Goal: Information Seeking & Learning: Learn about a topic

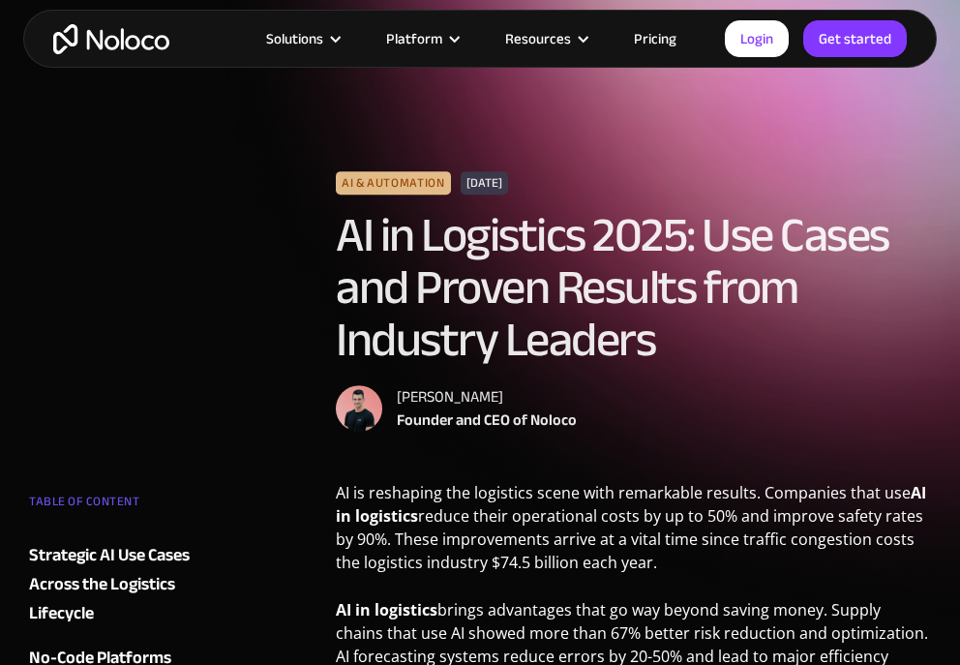
scroll to position [46, 0]
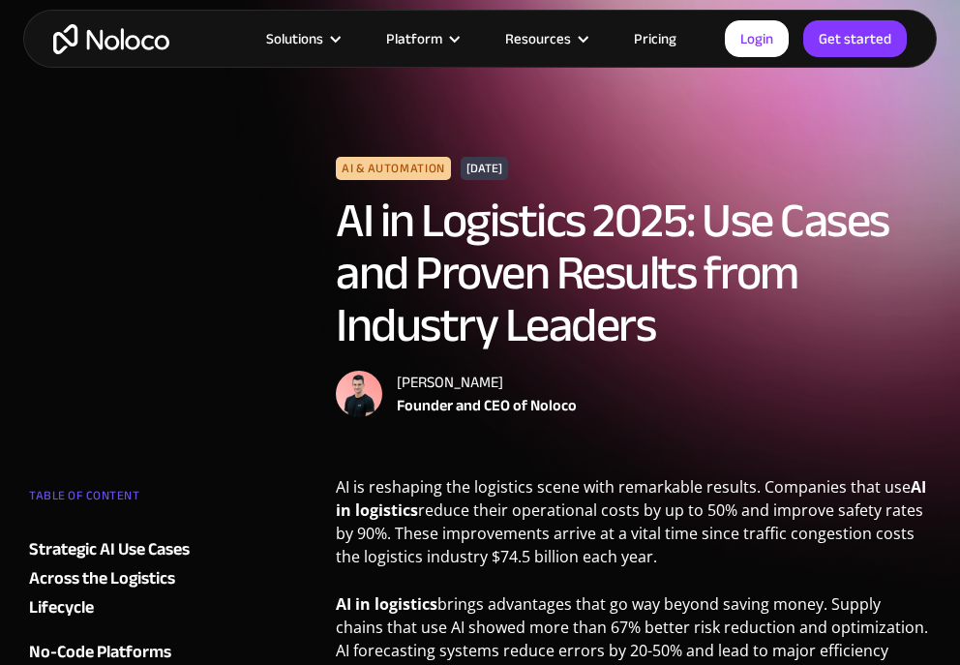
click at [123, 38] on img "home" at bounding box center [111, 39] width 116 height 30
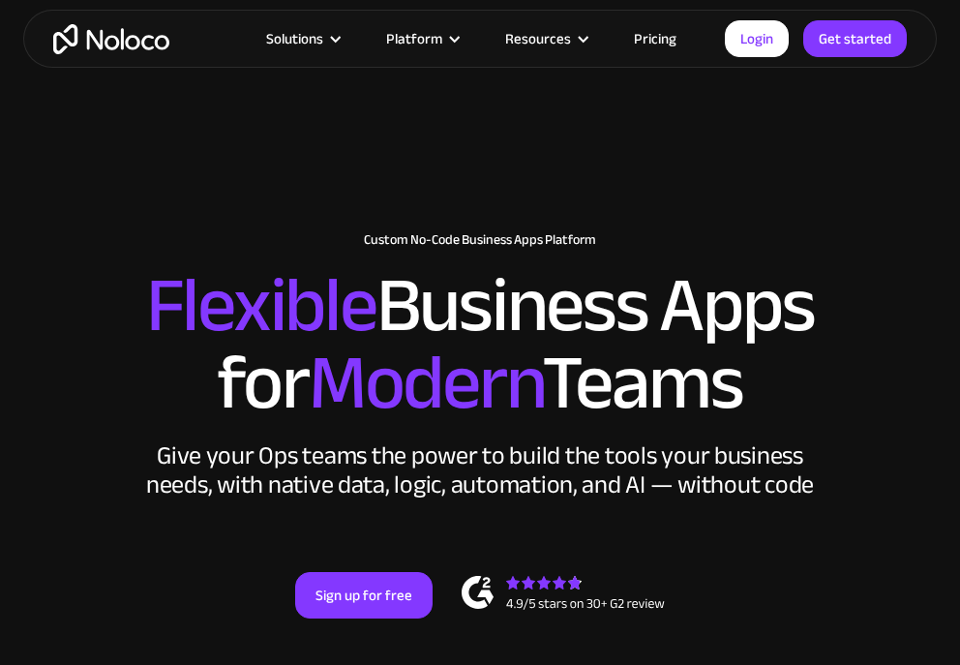
scroll to position [265, 0]
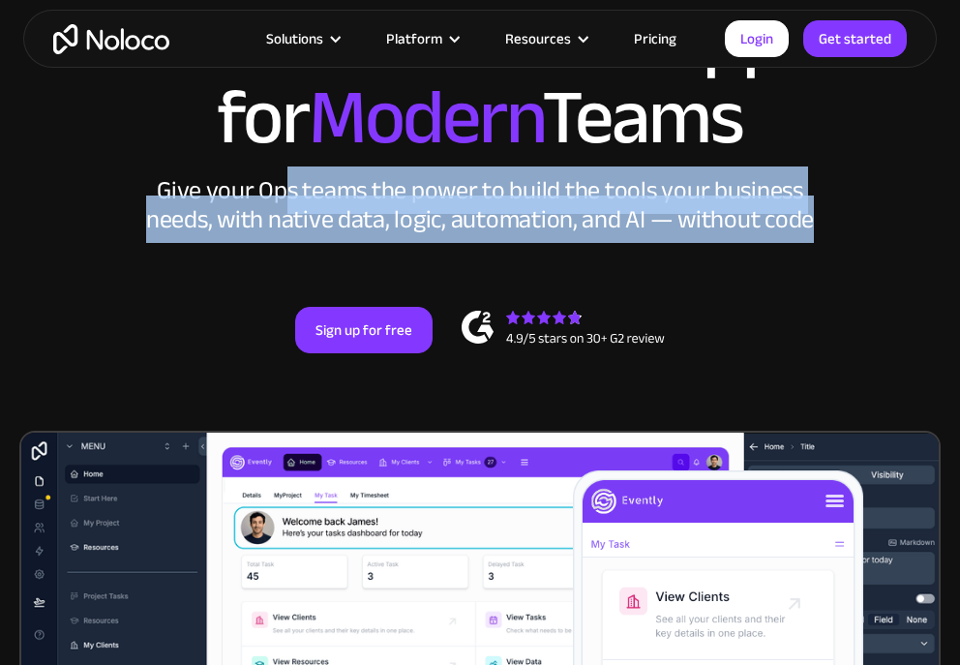
drag, startPoint x: 289, startPoint y: 193, endPoint x: 654, endPoint y: 283, distance: 375.9
click at [653, 282] on div "New: Connect Noloco to Stripe Custom No-Code Business Apps Platform Flexible Bu…" at bounding box center [480, 160] width 960 height 502
click at [654, 283] on div "New: Connect Noloco to Stripe Custom No-Code Business Apps Platform Flexible Bu…" at bounding box center [480, 160] width 960 height 502
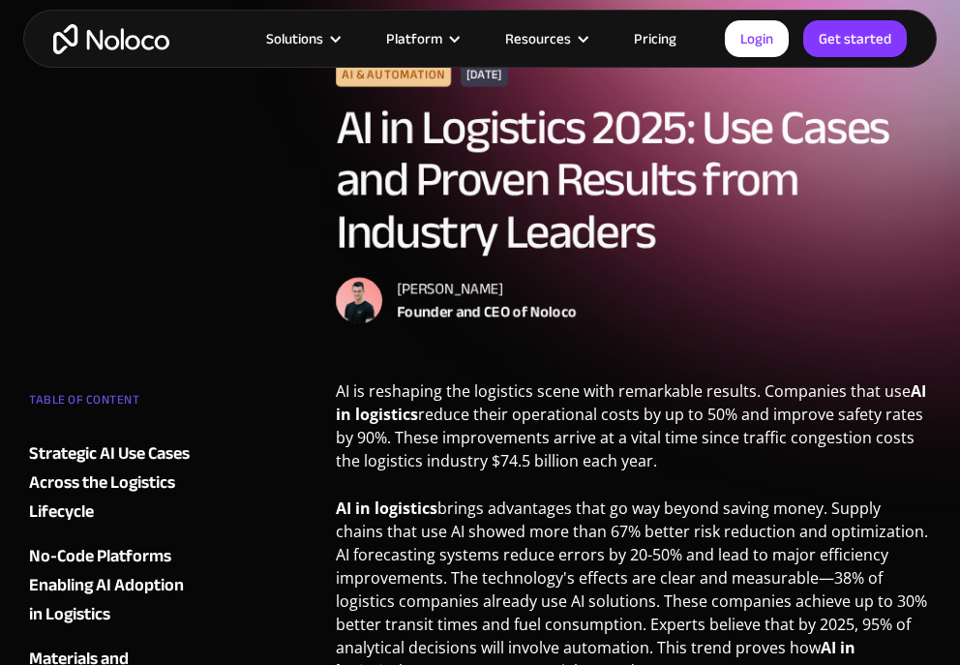
scroll to position [221, 0]
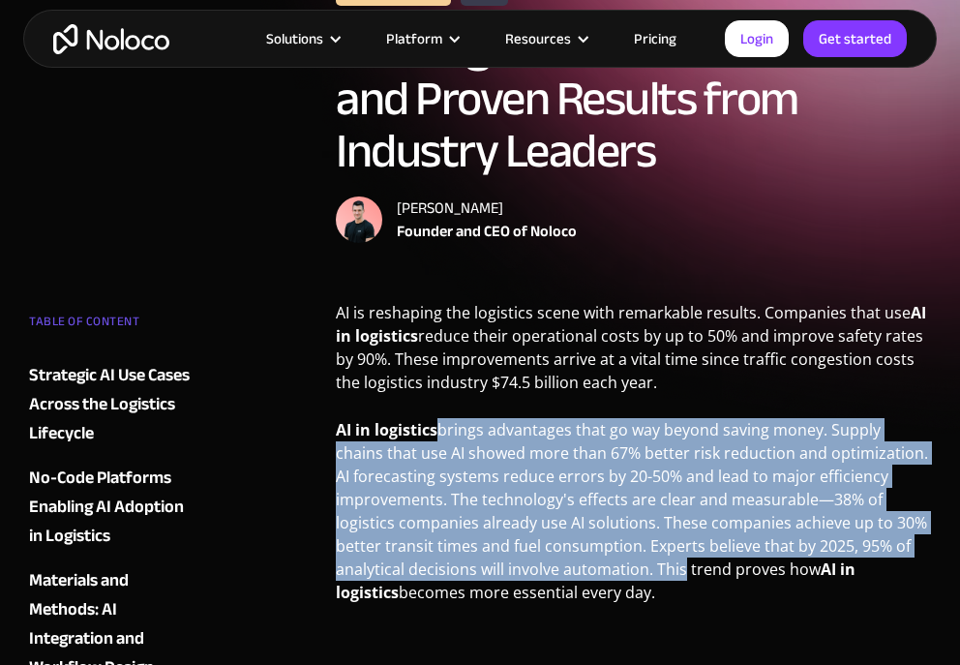
drag, startPoint x: 435, startPoint y: 428, endPoint x: 685, endPoint y: 589, distance: 297.3
click at [681, 584] on p "AI in logistics brings advantages that go way beyond saving money. Supply chain…" at bounding box center [633, 518] width 595 height 200
click at [685, 589] on p "AI in logistics brings advantages that go way beyond saving money. Supply chain…" at bounding box center [633, 518] width 595 height 200
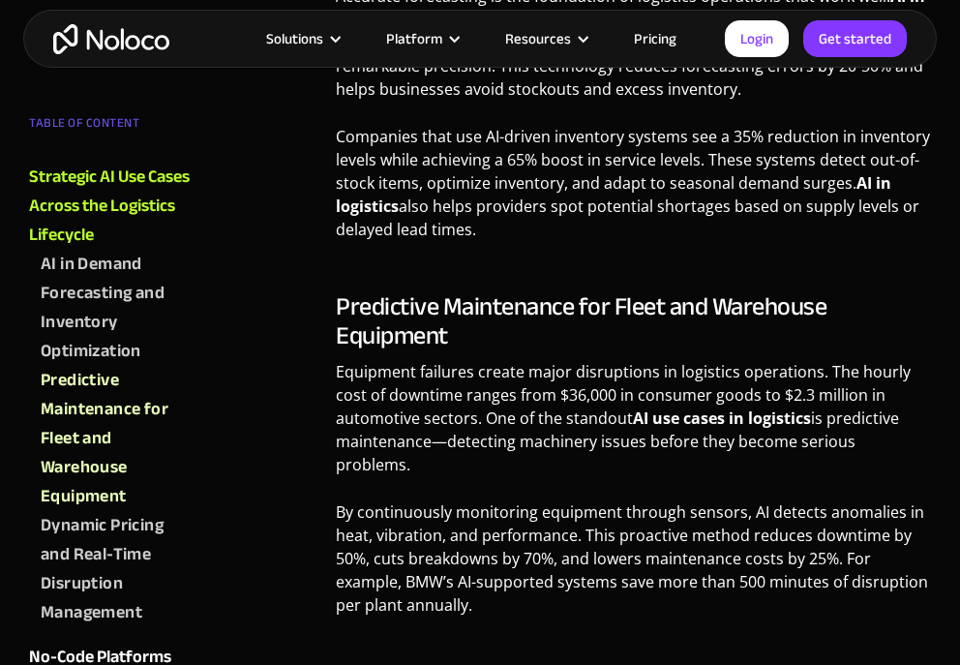
scroll to position [1520, 0]
